Goal: Task Accomplishment & Management: Complete application form

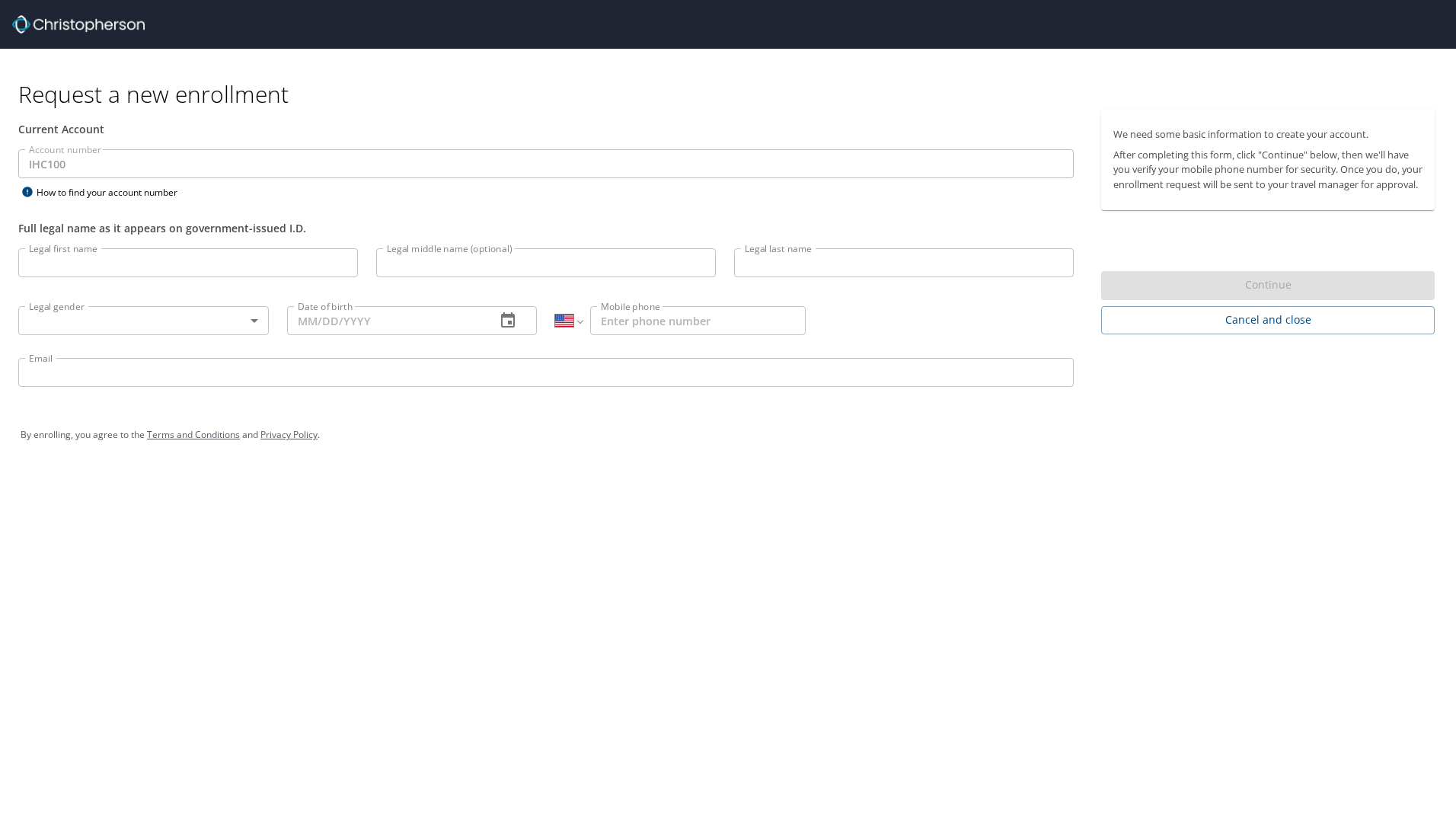
select select "US"
click at [152, 262] on input "Legal first name" at bounding box center [188, 263] width 340 height 29
type input "[PERSON_NAME]"
type input "Paulding"
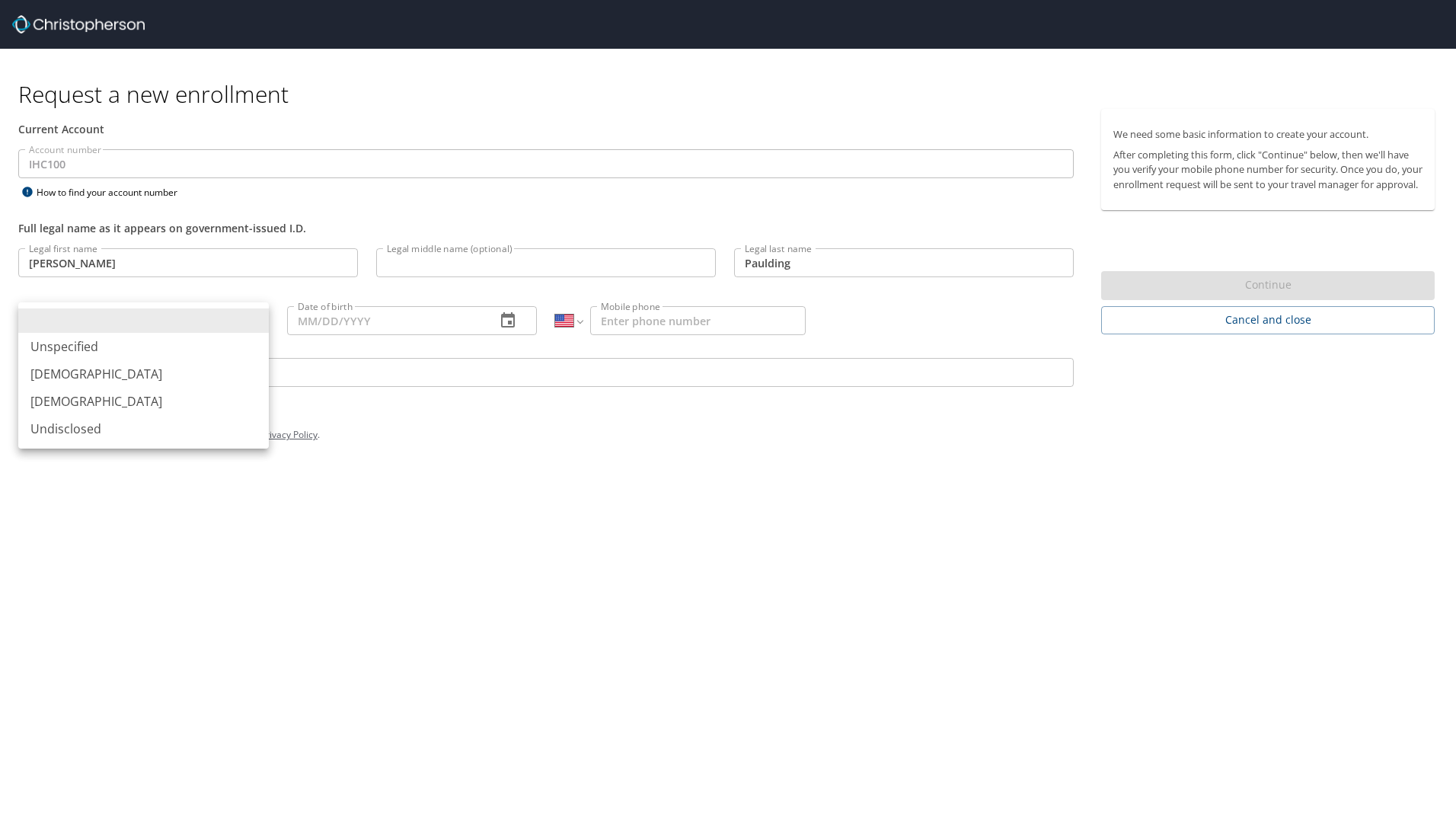
click at [84, 311] on body "Request a new enrollment Current Account Account number IHC100 Account number H…" at bounding box center [728, 409] width 1456 height 818
click at [71, 379] on li "[DEMOGRAPHIC_DATA]" at bounding box center [143, 373] width 251 height 28
type input "[DEMOGRAPHIC_DATA]"
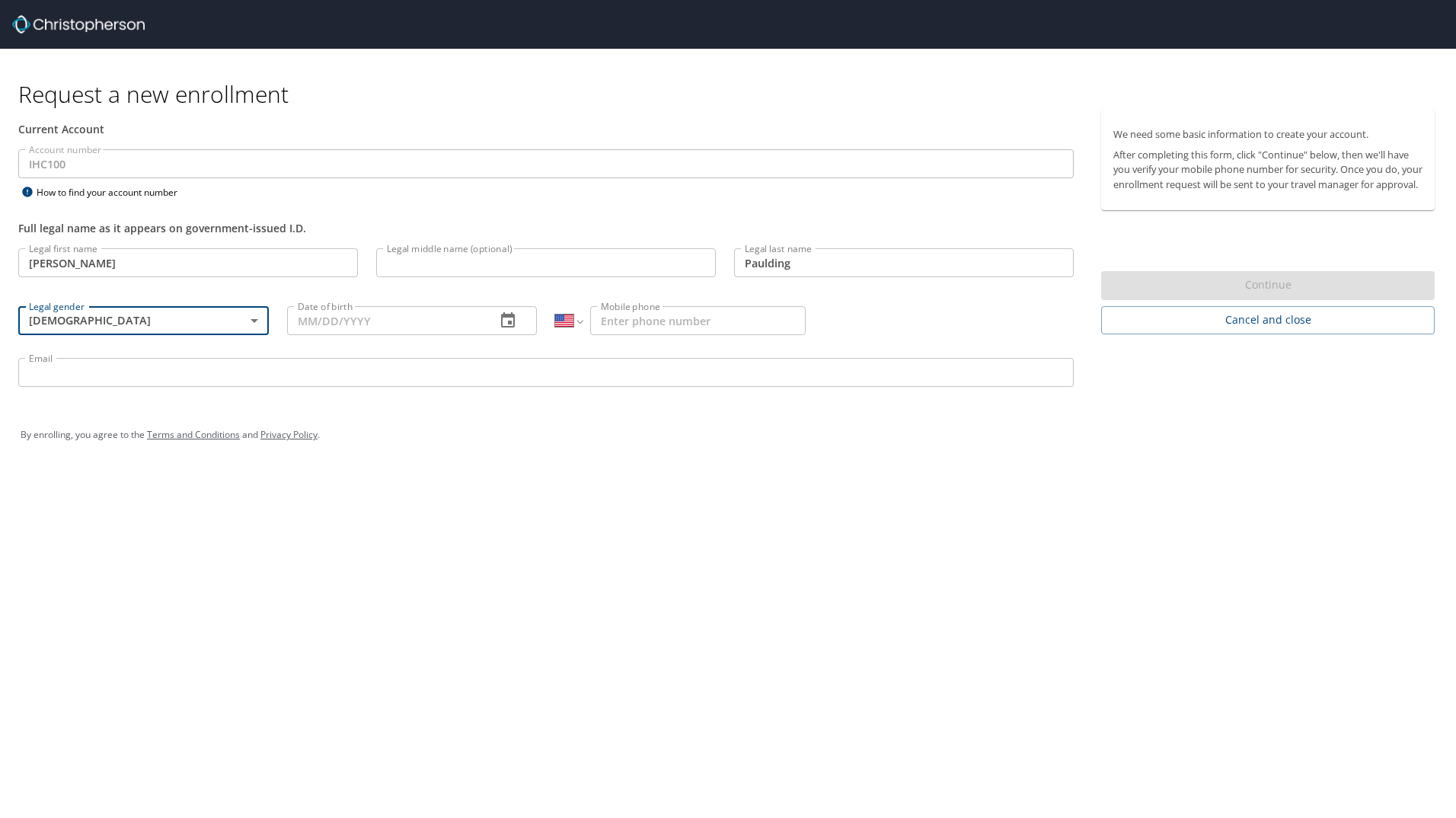
click at [467, 326] on input "Date of birth" at bounding box center [386, 321] width 198 height 29
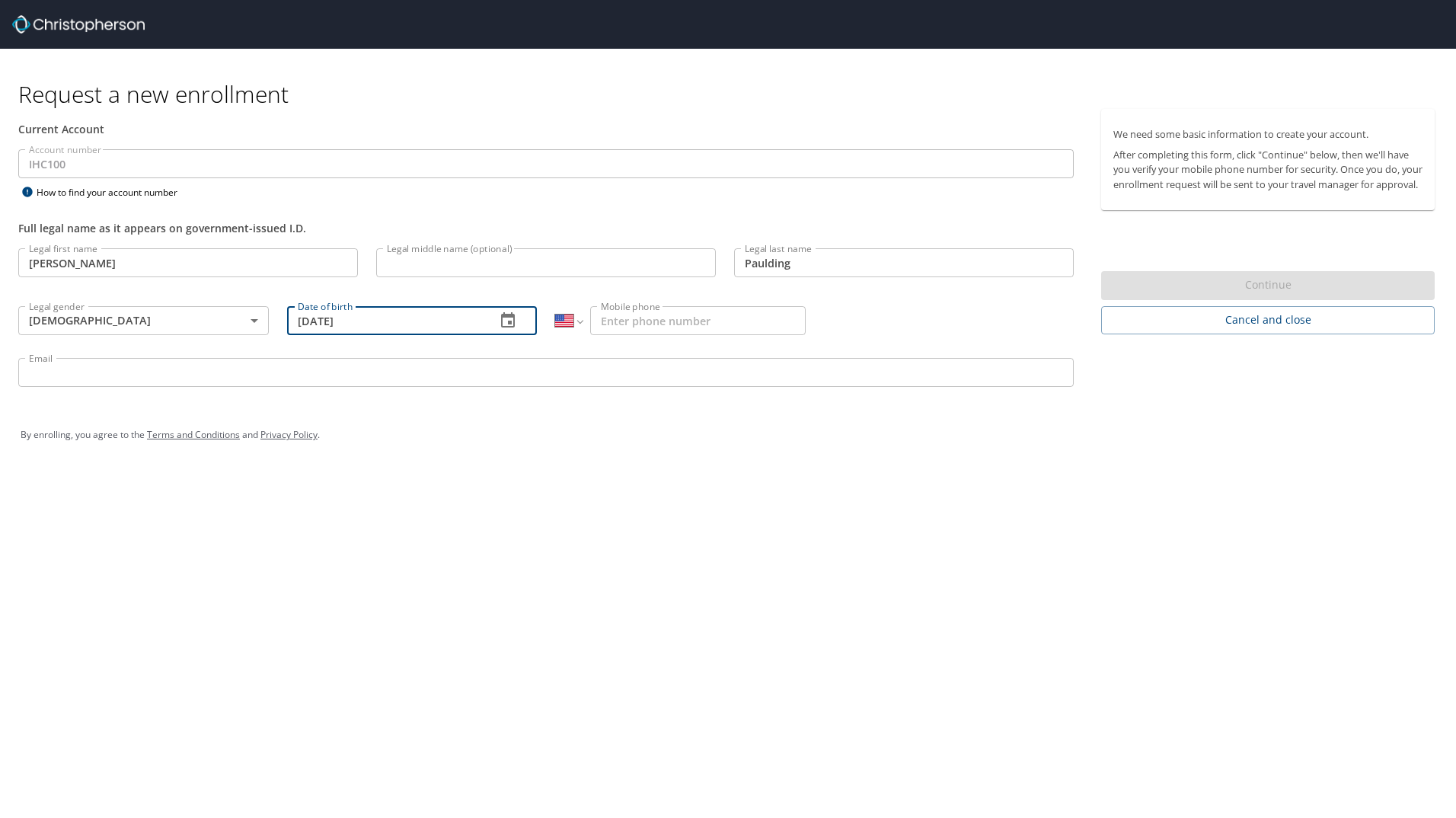
type input "[DATE]"
click at [652, 326] on input "Mobile phone" at bounding box center [698, 321] width 216 height 29
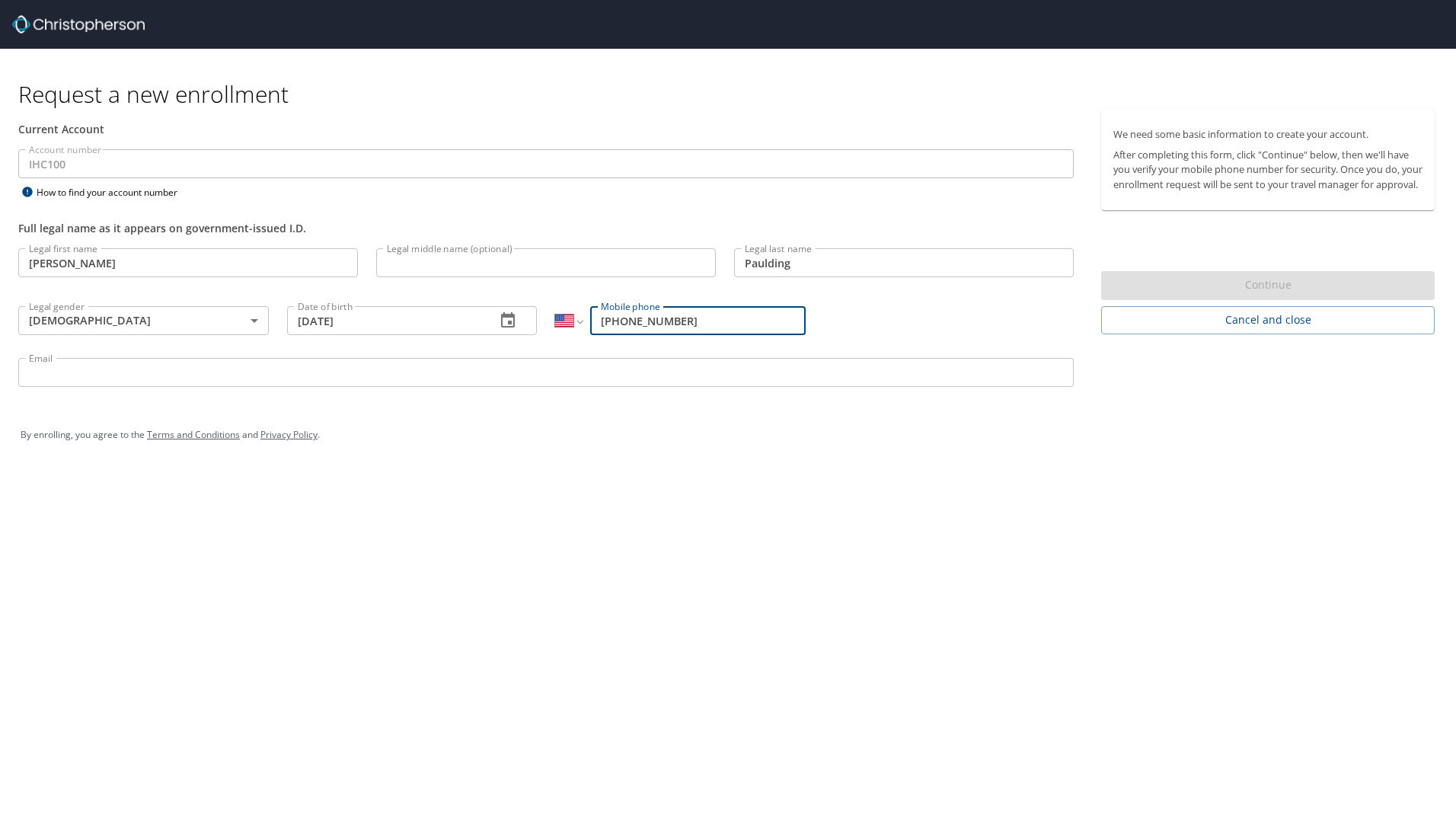
type input "[PHONE_NUMBER]"
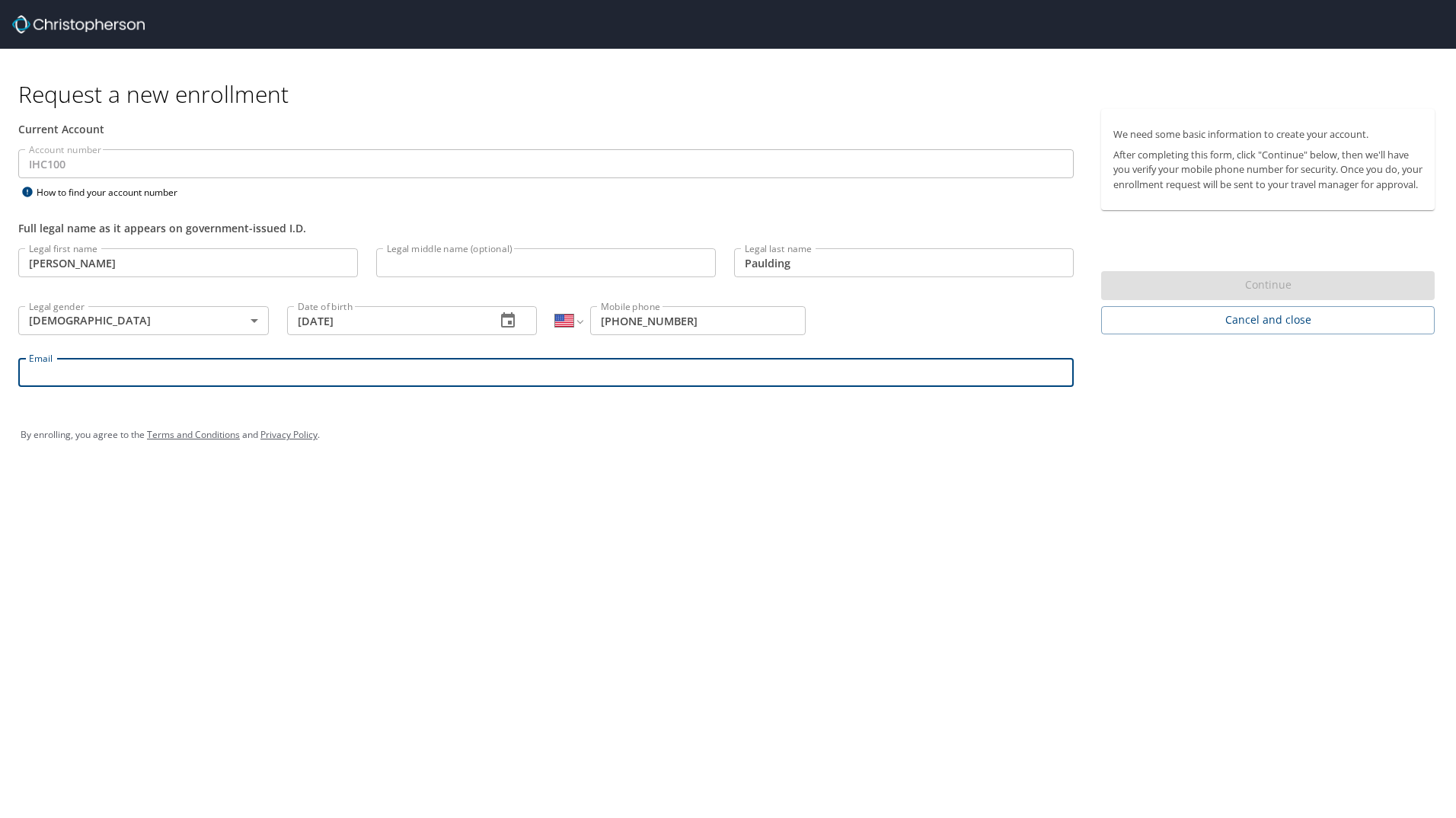
click at [160, 373] on input "Email" at bounding box center [546, 373] width 1056 height 29
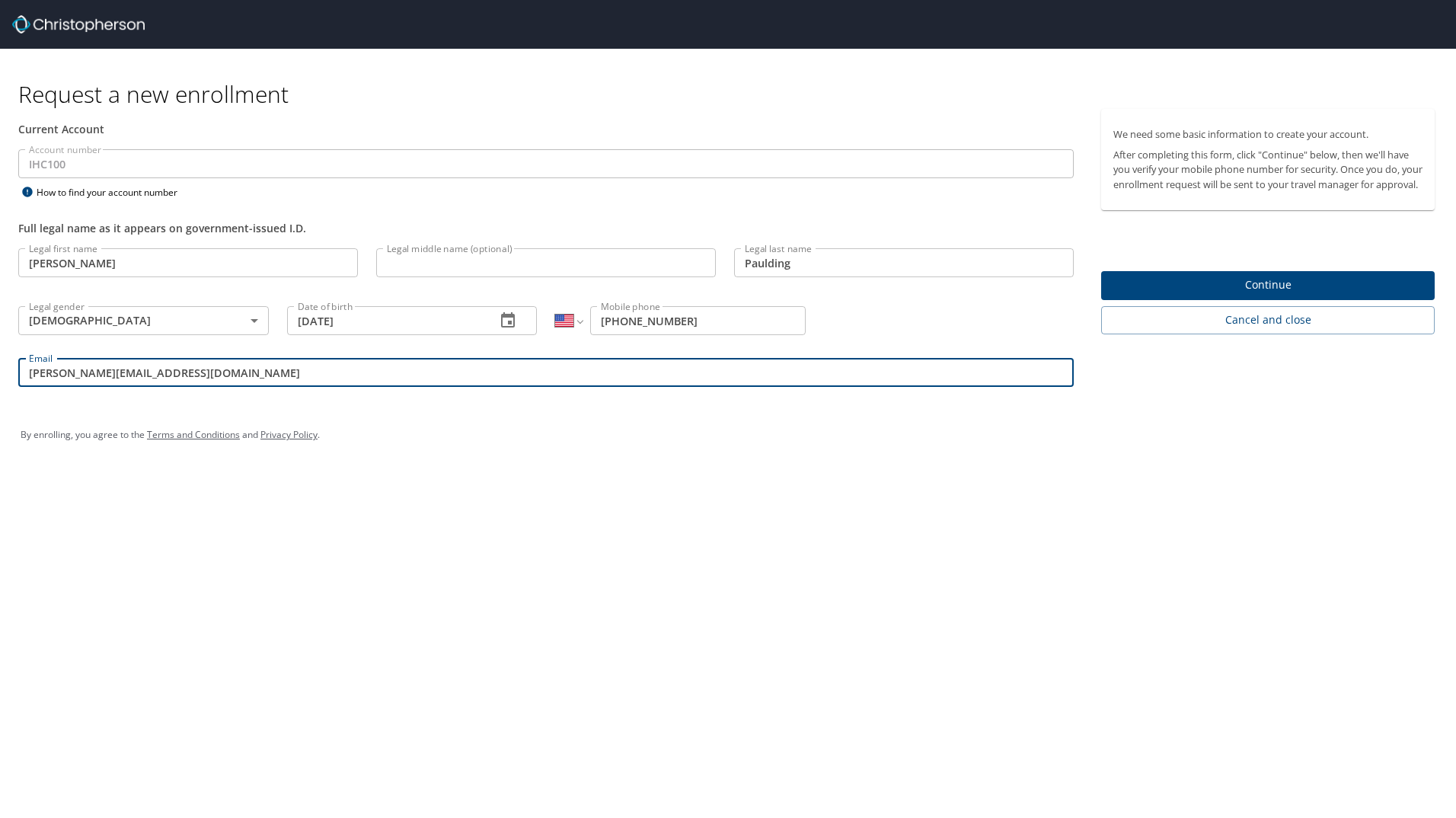
type input "[PERSON_NAME][EMAIL_ADDRESS][DOMAIN_NAME]"
click at [1224, 295] on span "Continue" at bounding box center [1268, 285] width 309 height 19
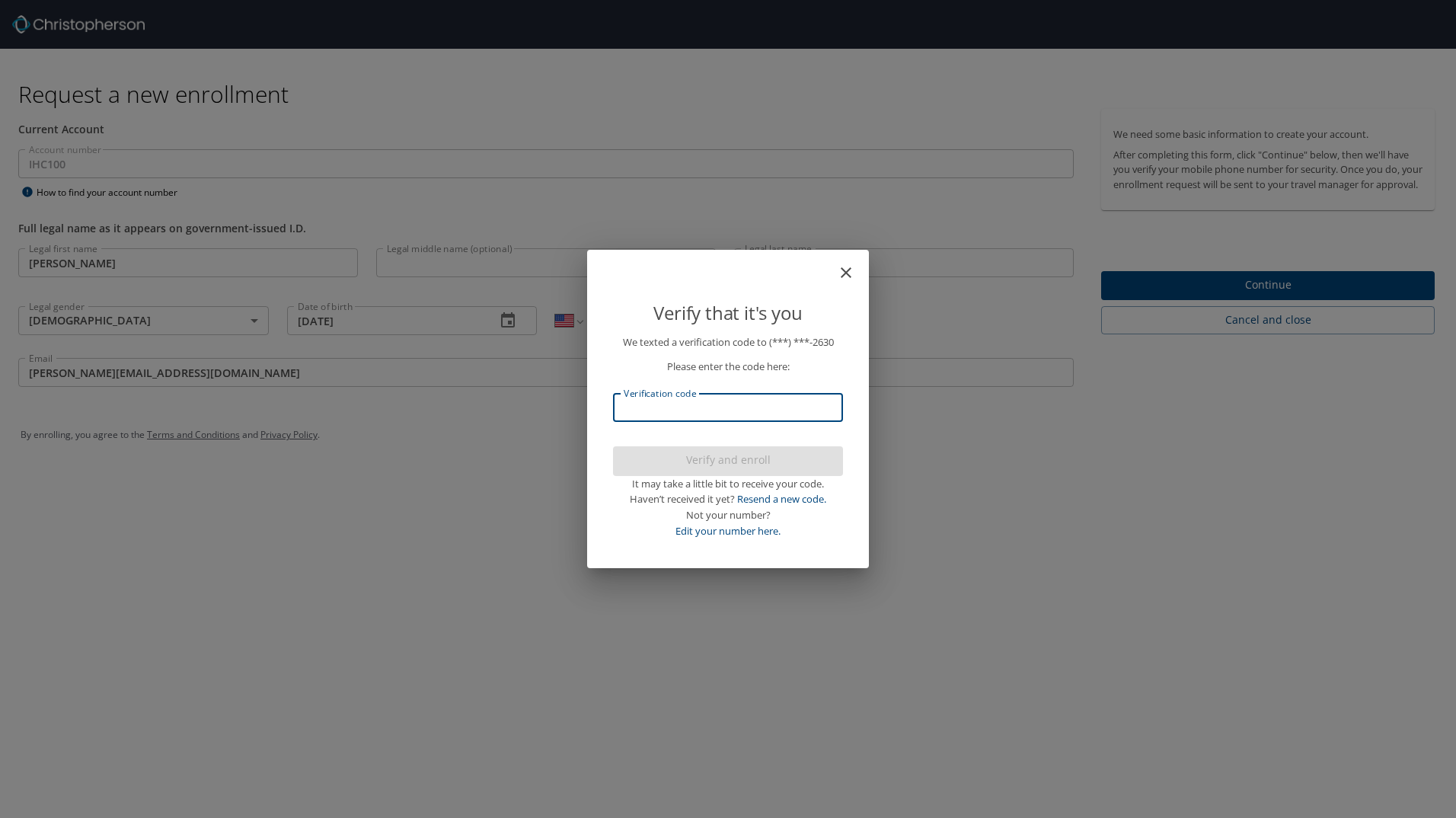
click at [718, 408] on input "Verification code" at bounding box center [728, 408] width 230 height 29
type input "222397"
click at [735, 457] on span "Verify and enroll" at bounding box center [728, 461] width 205 height 19
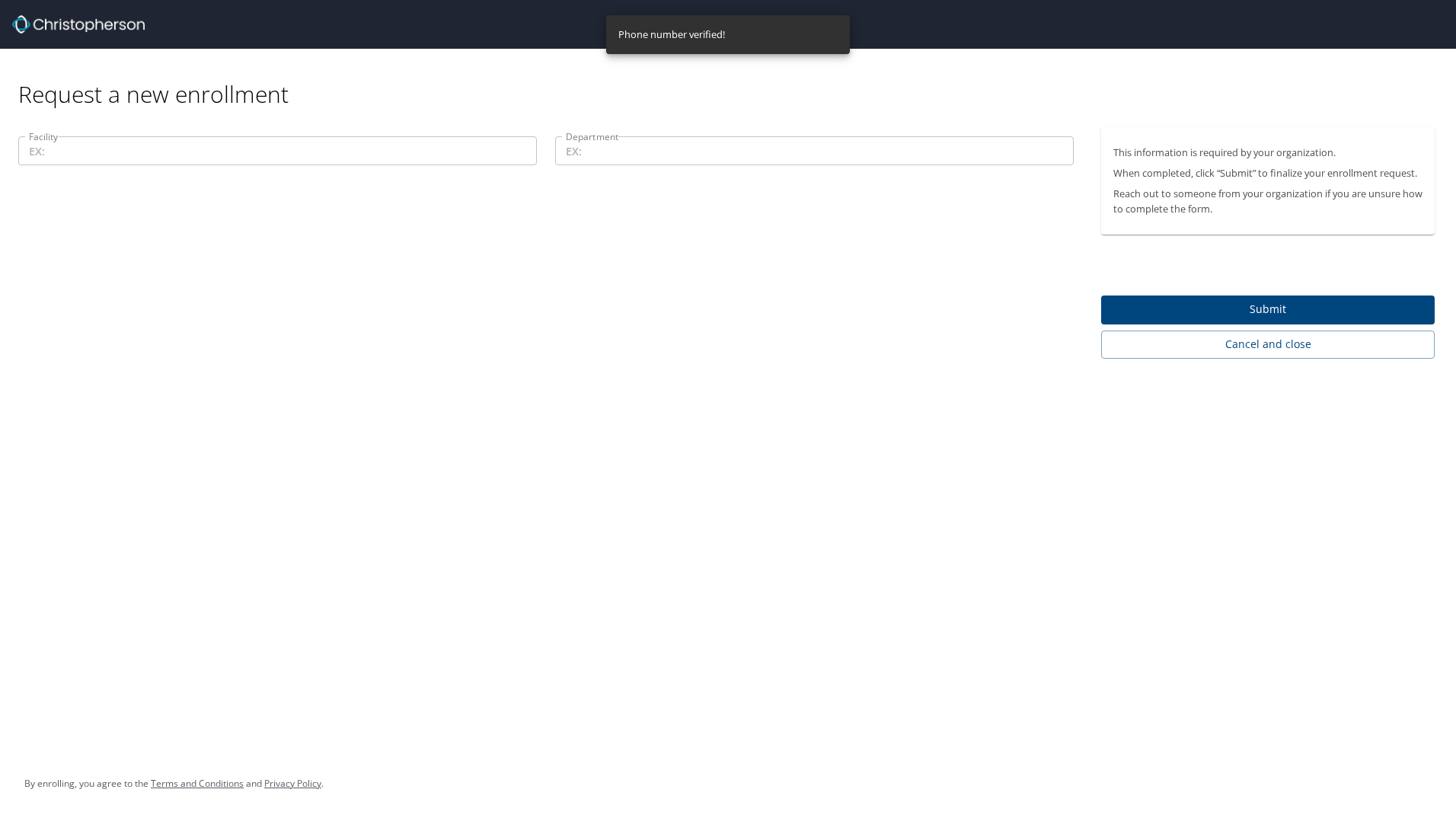
click at [146, 146] on input "Facility" at bounding box center [277, 151] width 518 height 29
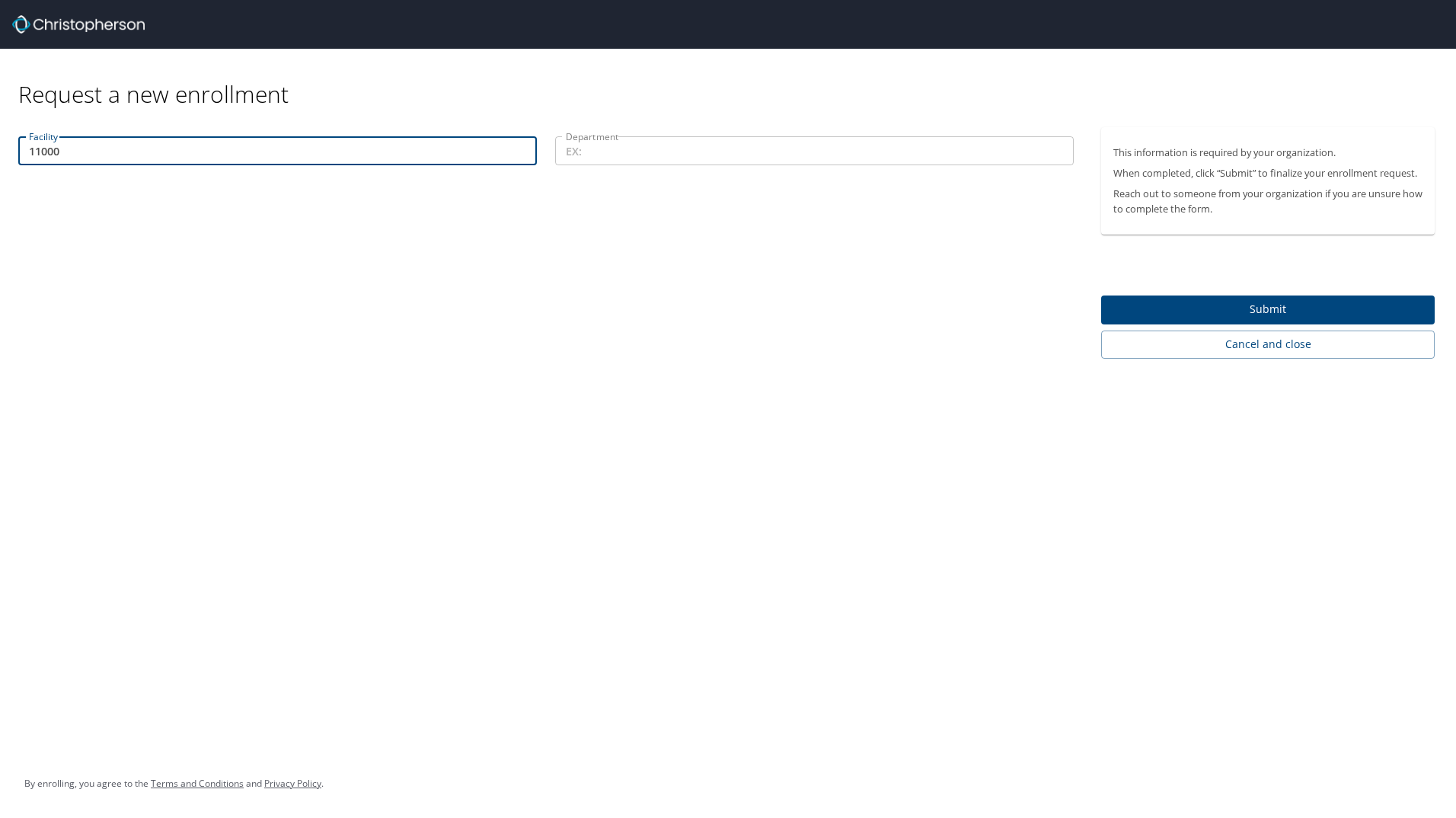
type input "11000"
click at [596, 149] on input "Department" at bounding box center [815, 151] width 518 height 29
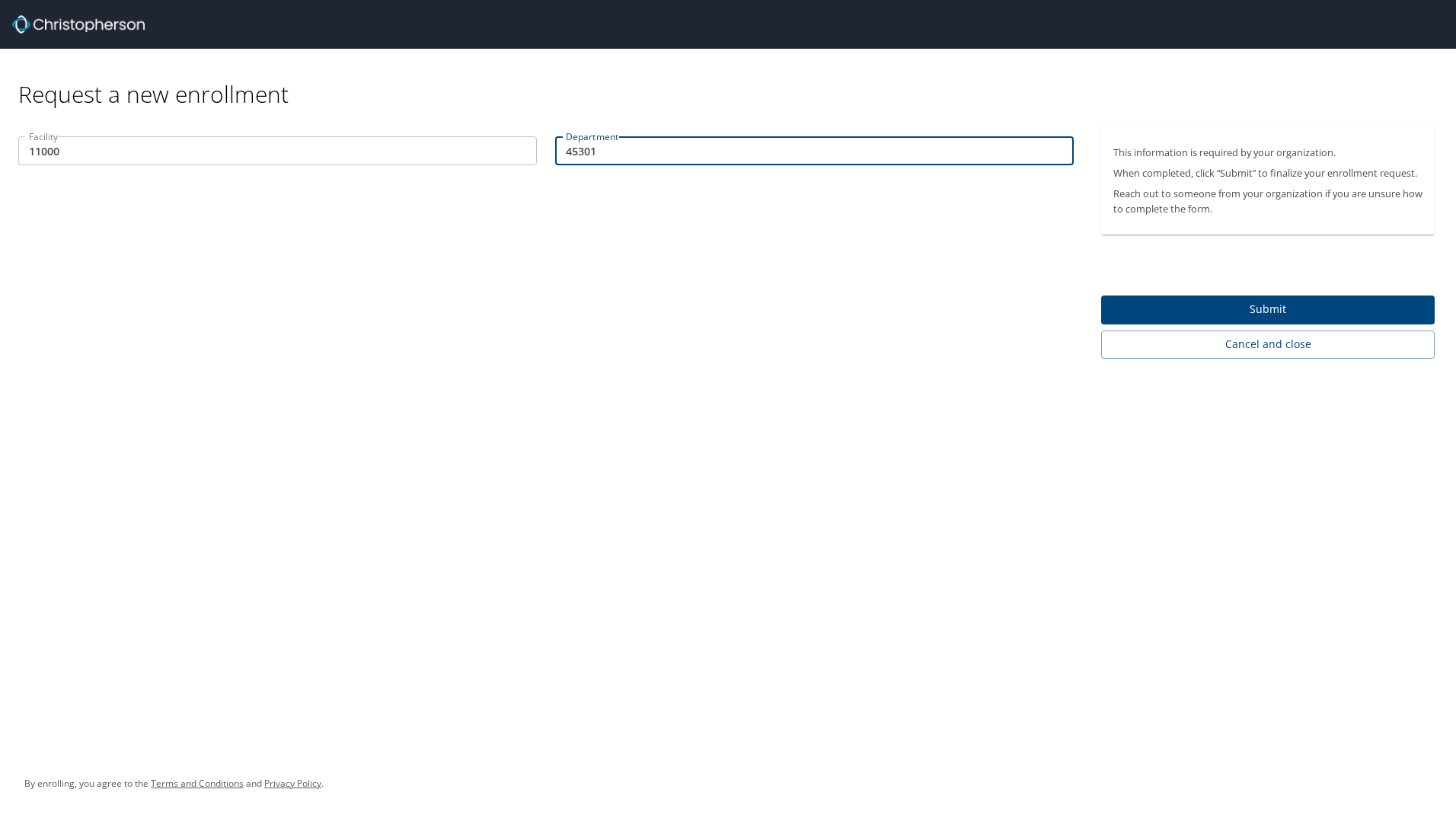
type input "45301"
click at [1276, 305] on span "Submit" at bounding box center [1268, 310] width 309 height 19
